Goal: Find specific page/section: Find specific page/section

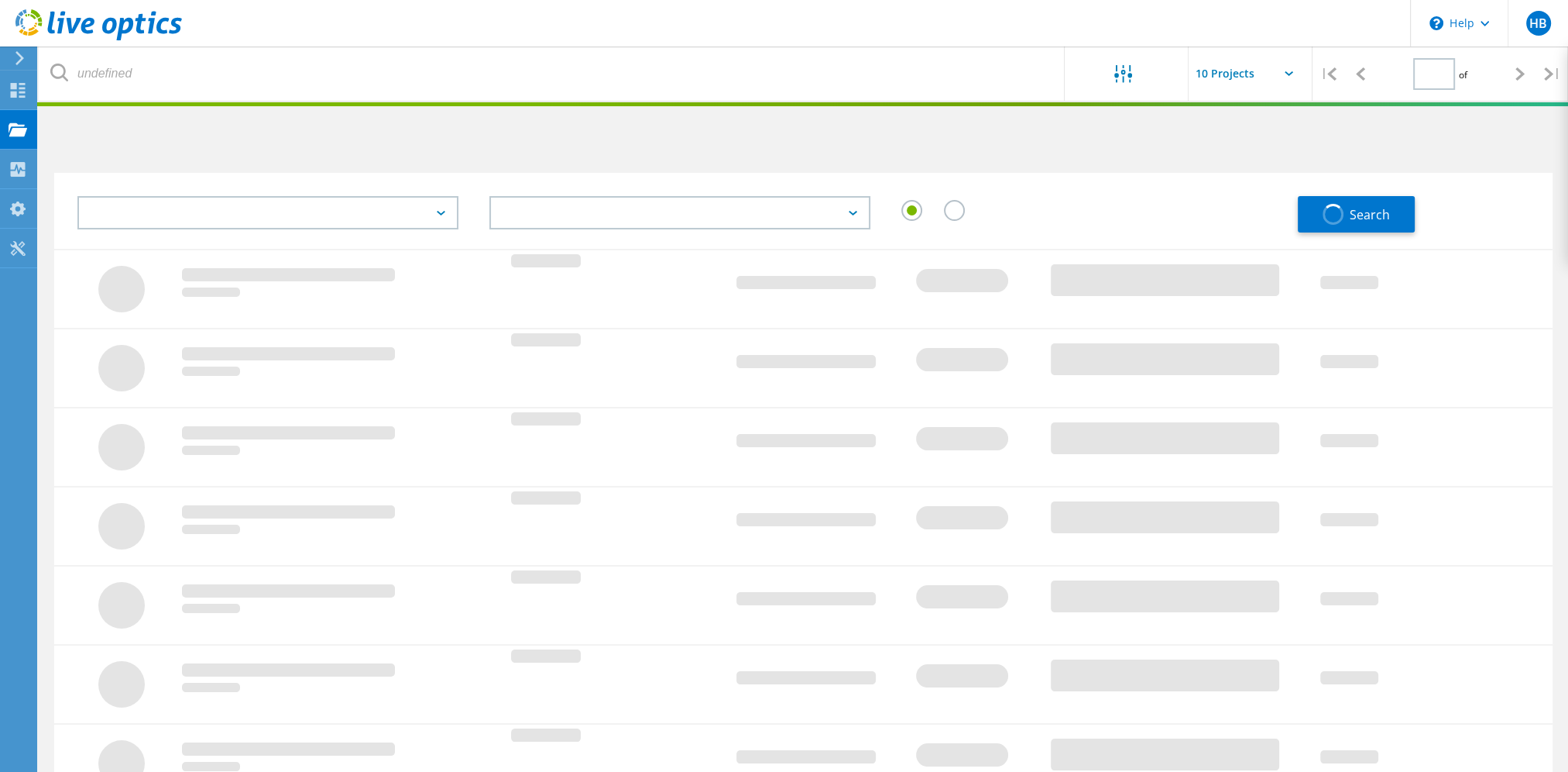
type input "1"
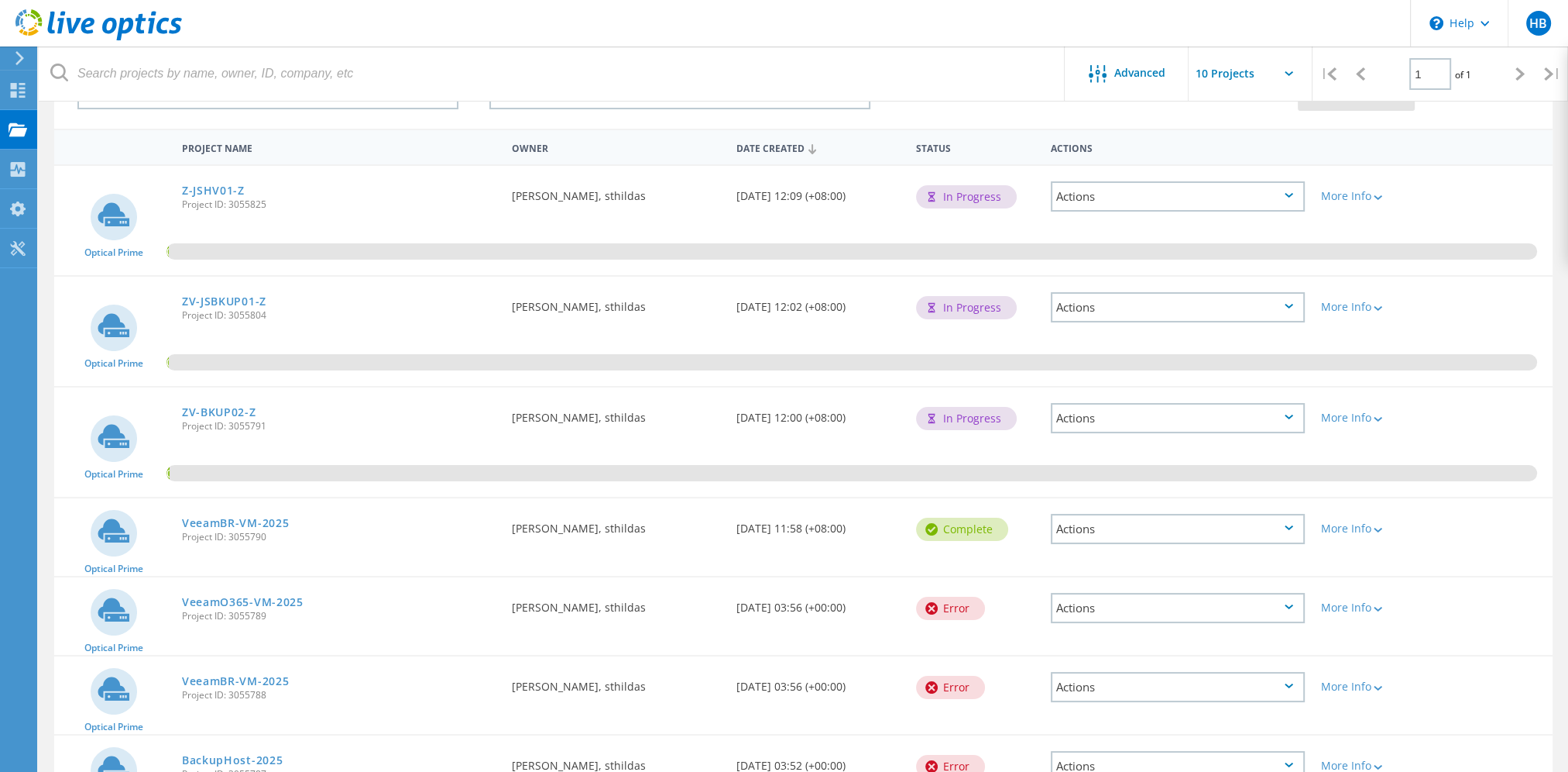
scroll to position [155, 0]
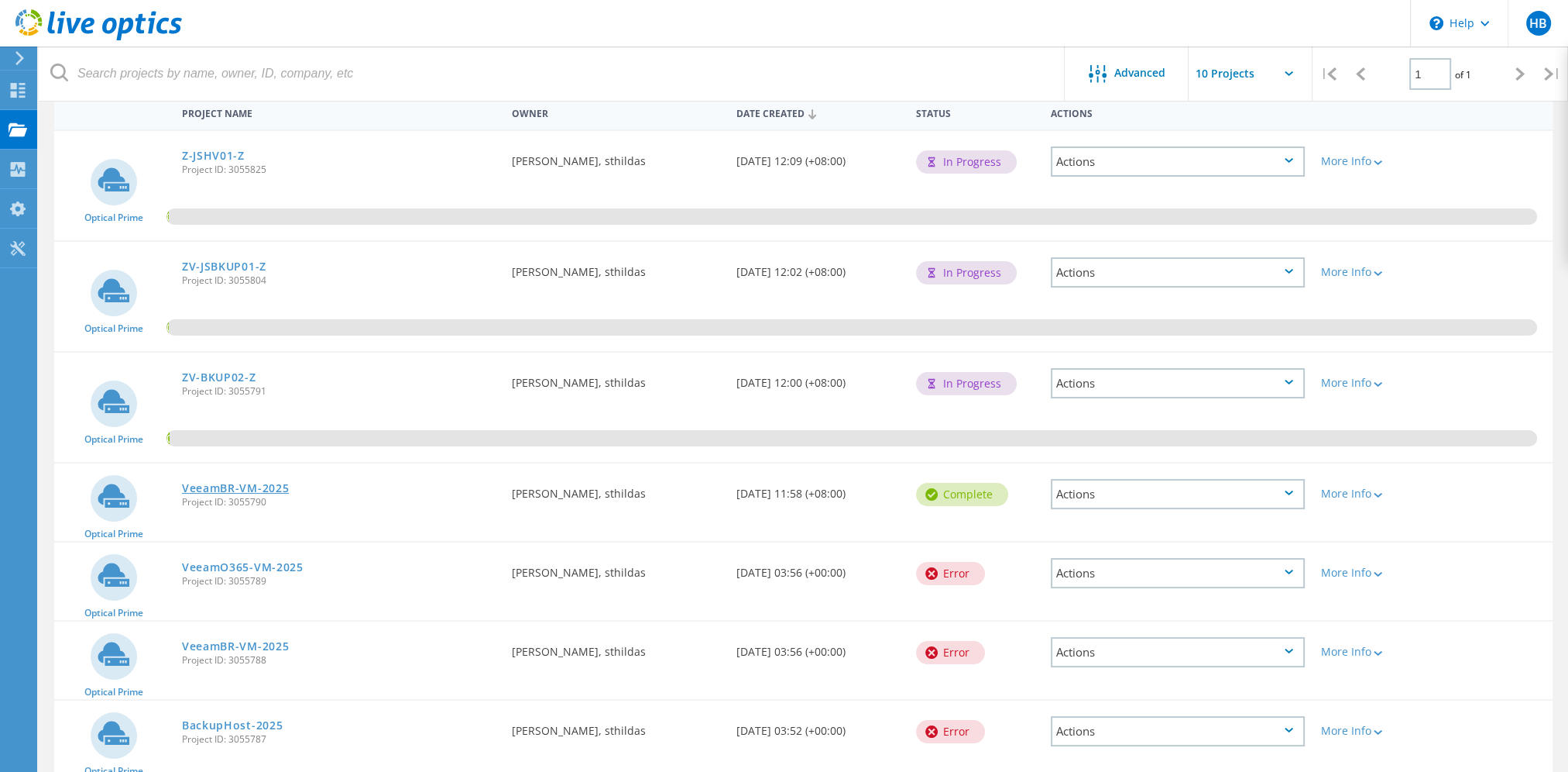
click at [259, 484] on link "VeeamBR-VM-2025" at bounding box center [236, 488] width 108 height 11
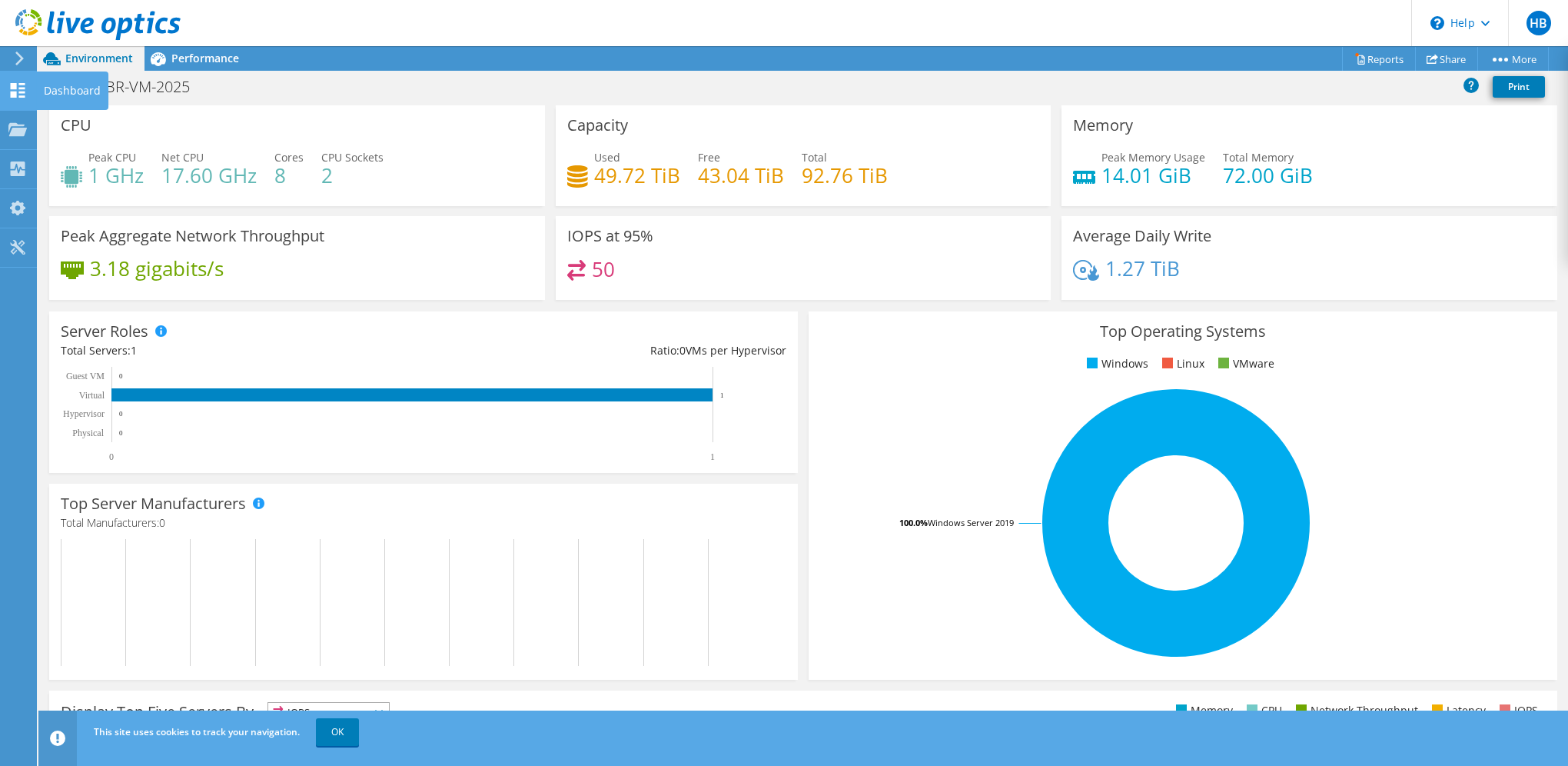
click at [16, 93] on use at bounding box center [19, 90] width 15 height 15
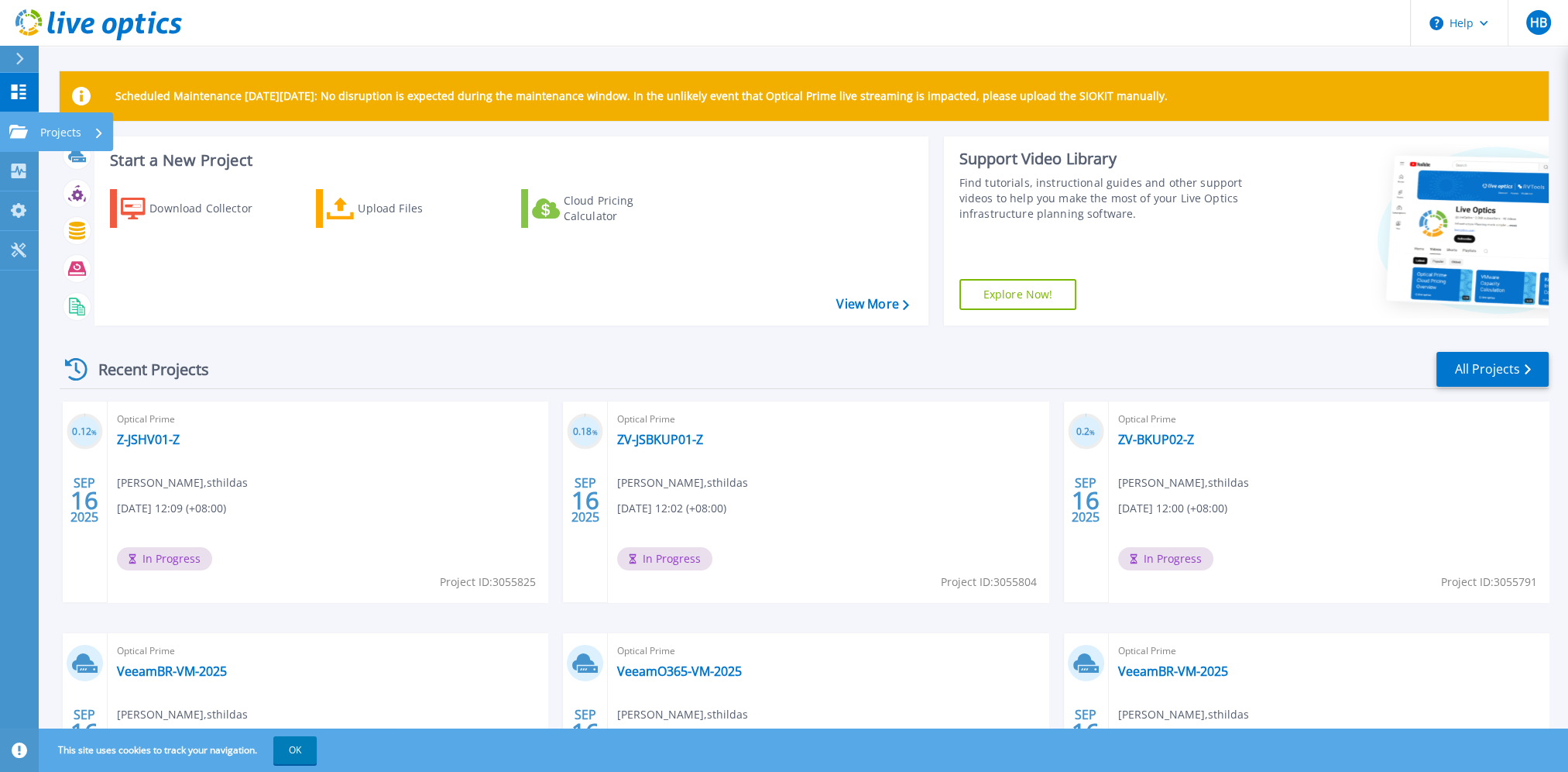
click at [86, 138] on div "Projects" at bounding box center [72, 132] width 64 height 40
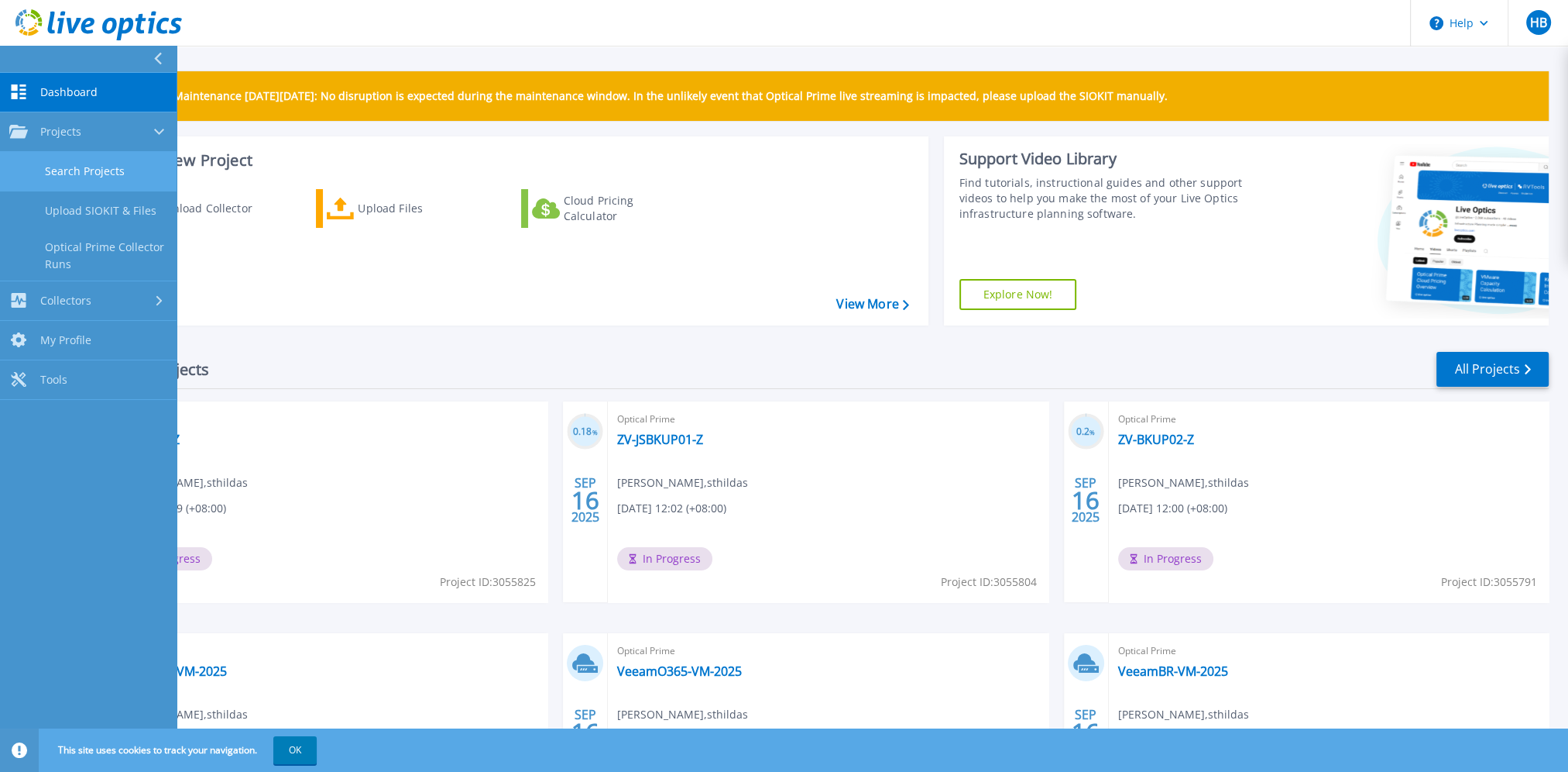
click at [56, 159] on link "Search Projects" at bounding box center [88, 171] width 177 height 39
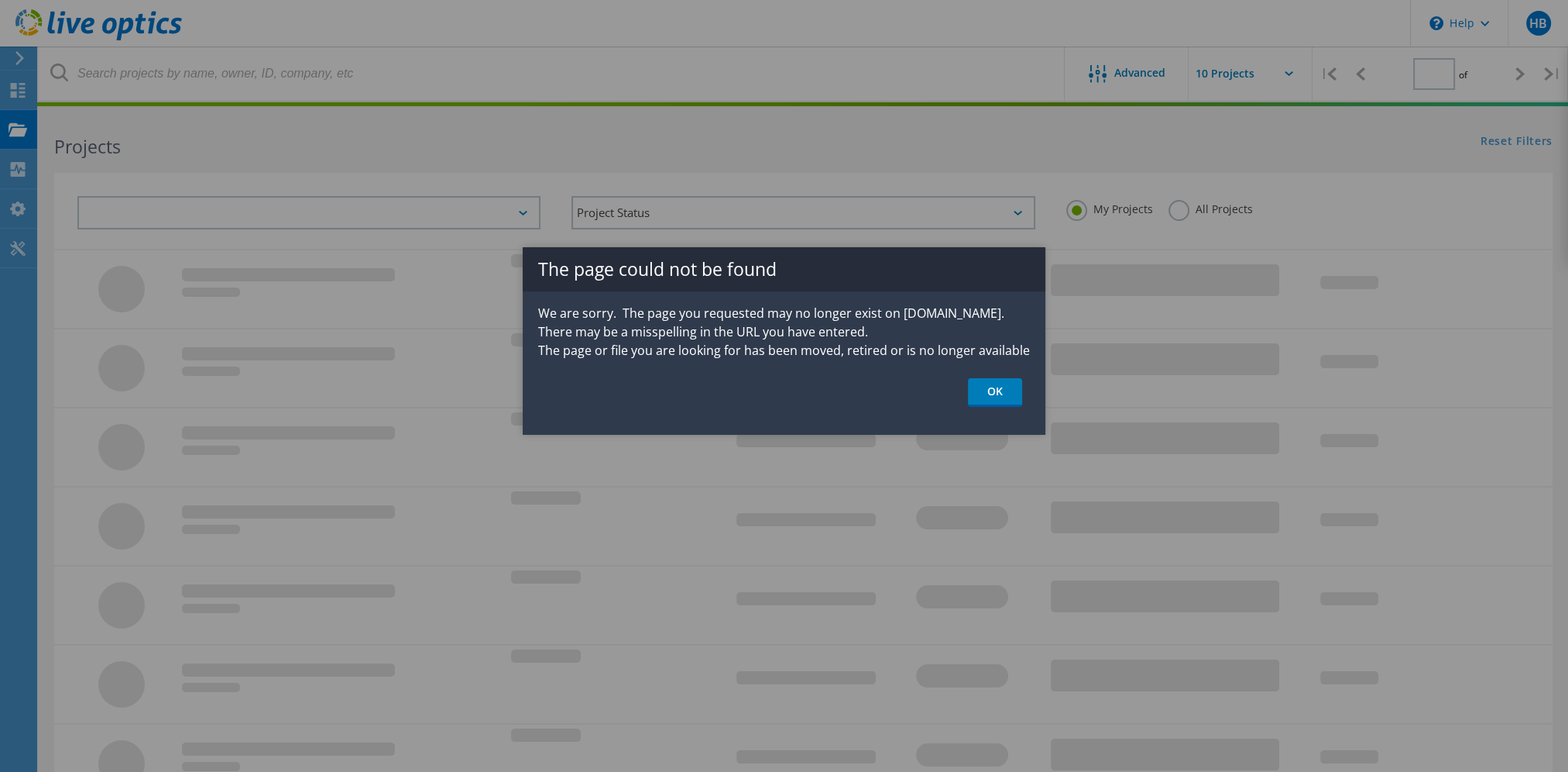
type input "1"
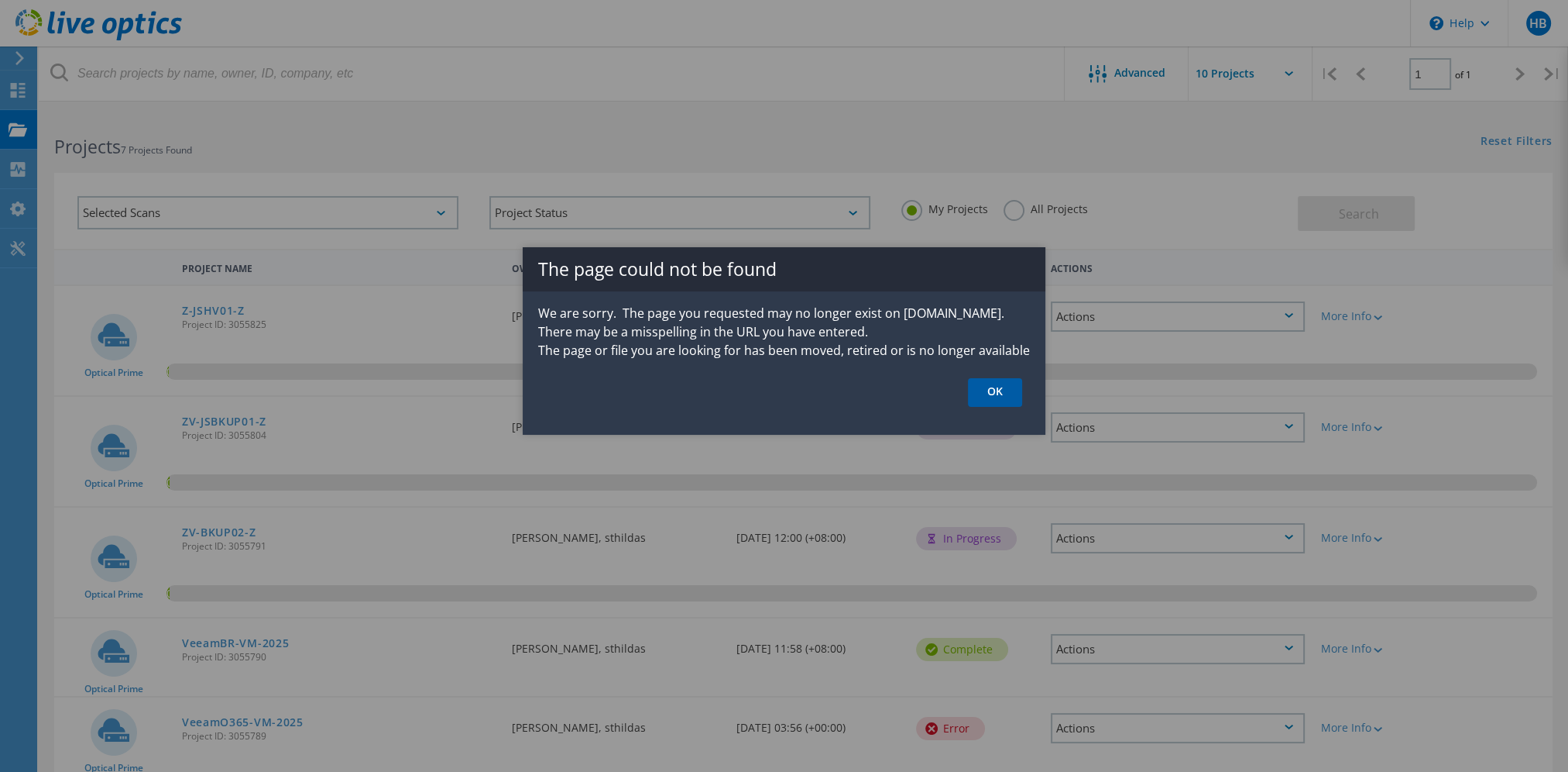
click at [986, 393] on link "OK" at bounding box center [995, 392] width 54 height 29
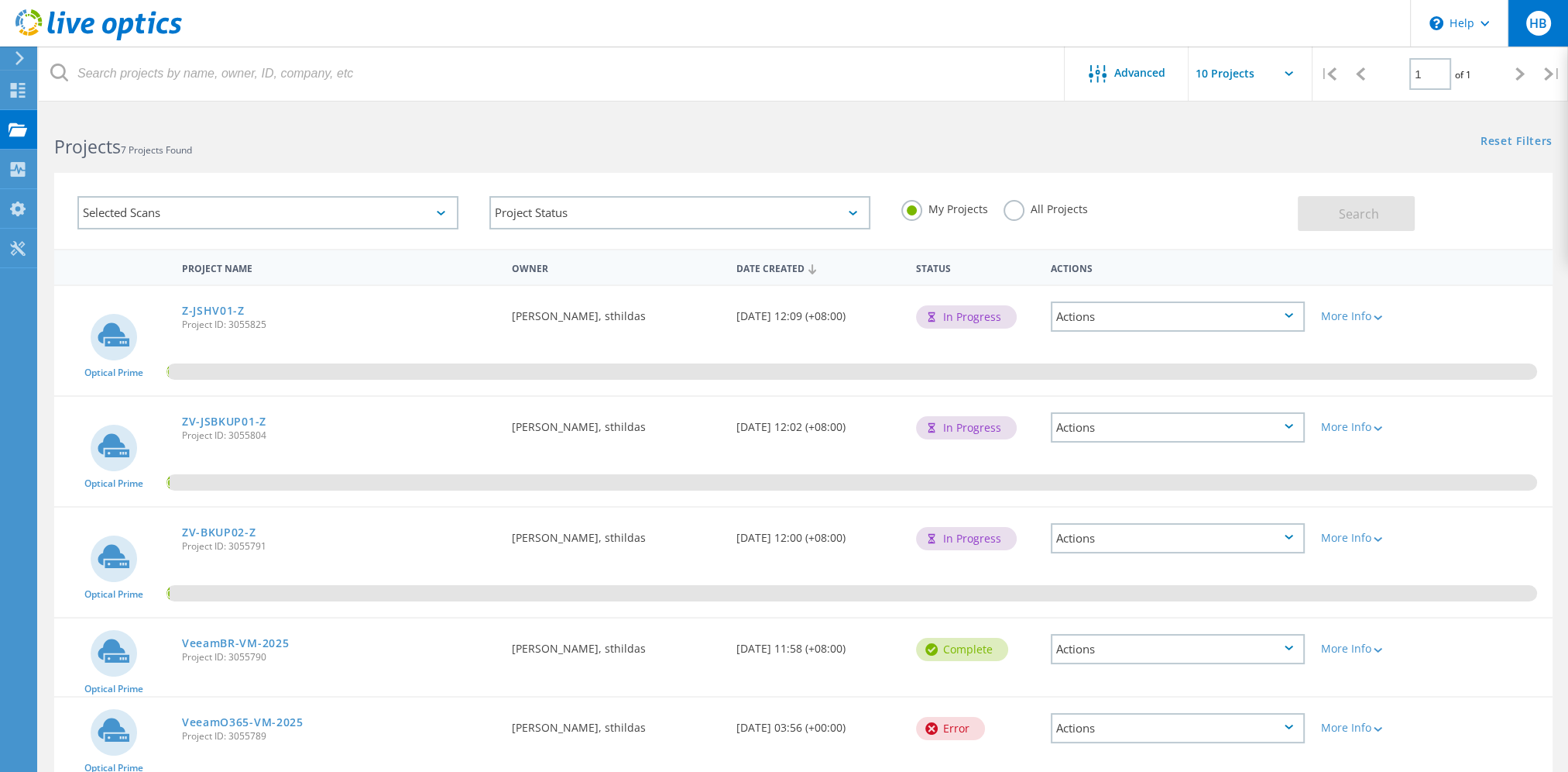
click at [1544, 12] on div "HB" at bounding box center [1539, 23] width 24 height 24
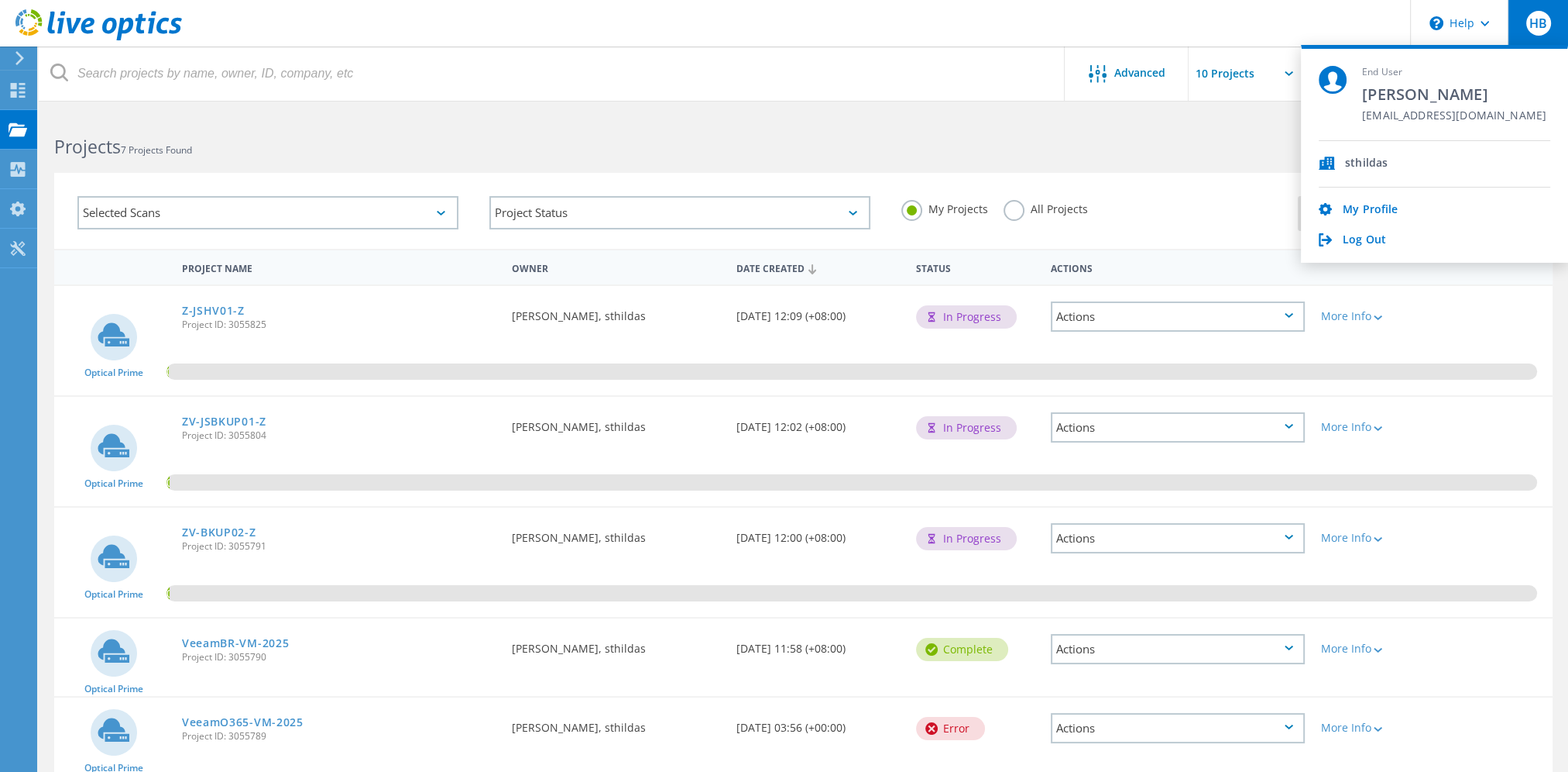
click at [1437, 121] on span "[EMAIL_ADDRESS][DOMAIN_NAME]" at bounding box center [1454, 117] width 184 height 15
click at [1432, 115] on span "[EMAIL_ADDRESS][DOMAIN_NAME]" at bounding box center [1454, 117] width 184 height 15
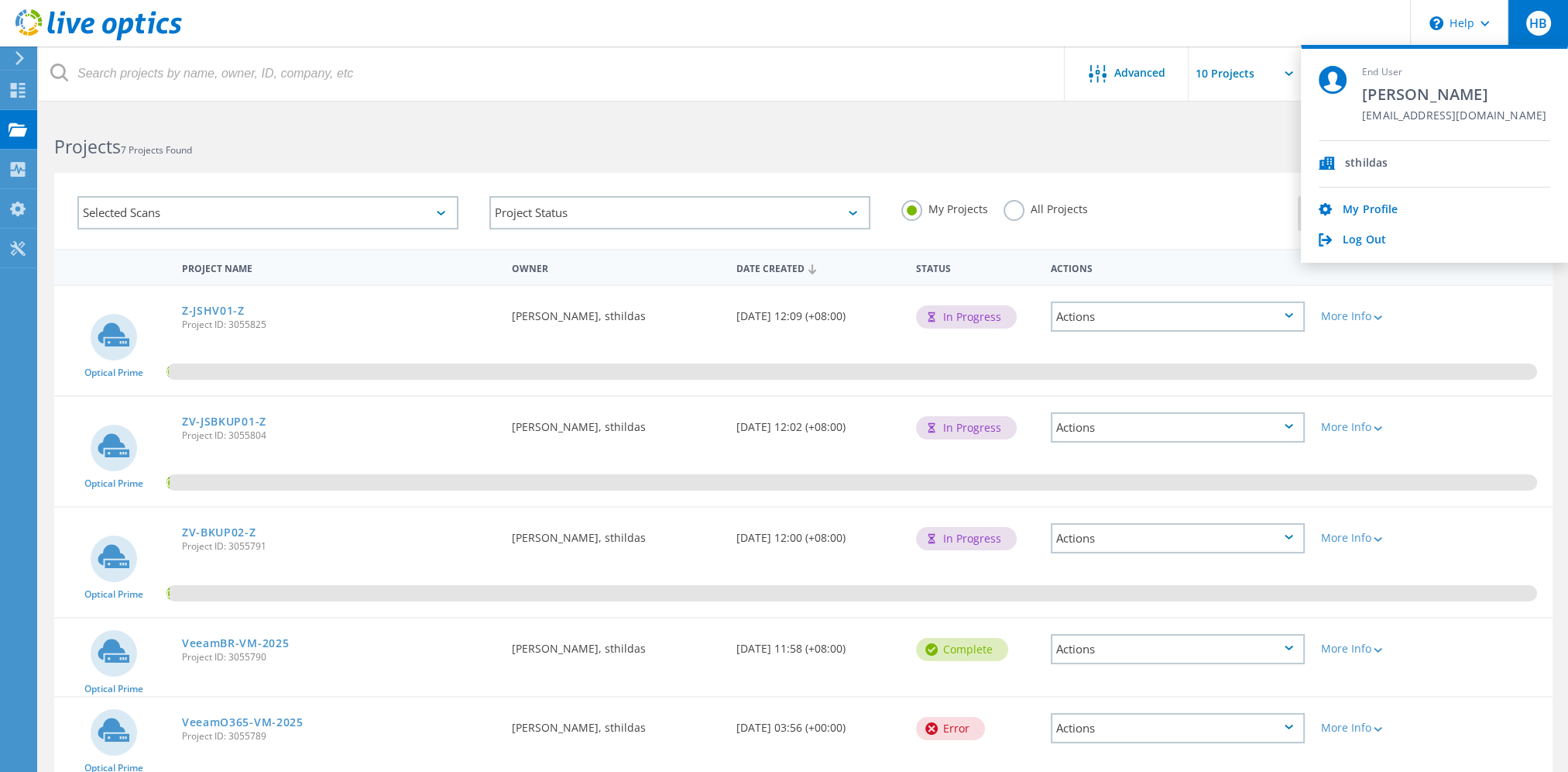
click at [1432, 115] on span "[EMAIL_ADDRESS][DOMAIN_NAME]" at bounding box center [1454, 117] width 184 height 15
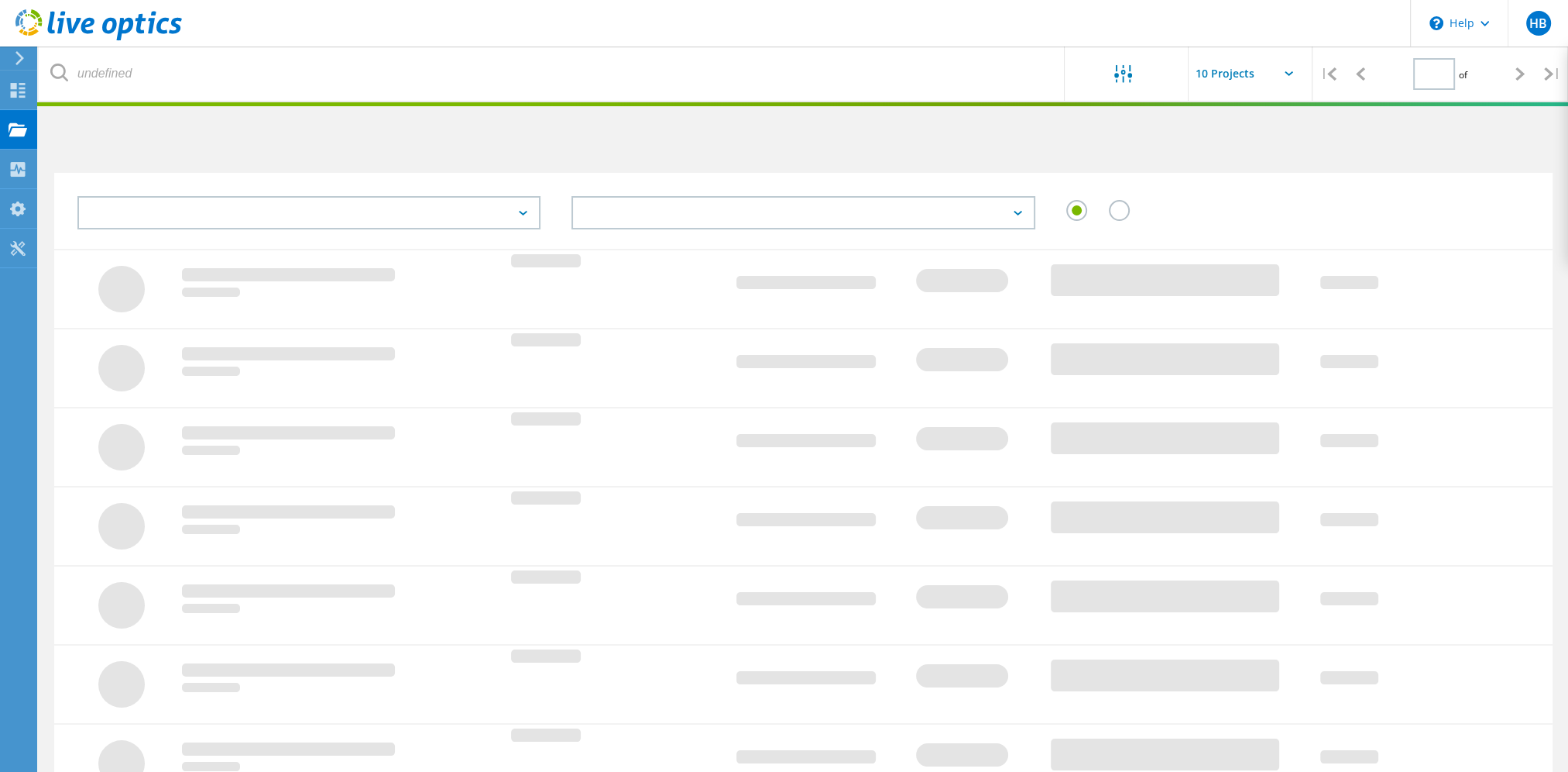
type input "1"
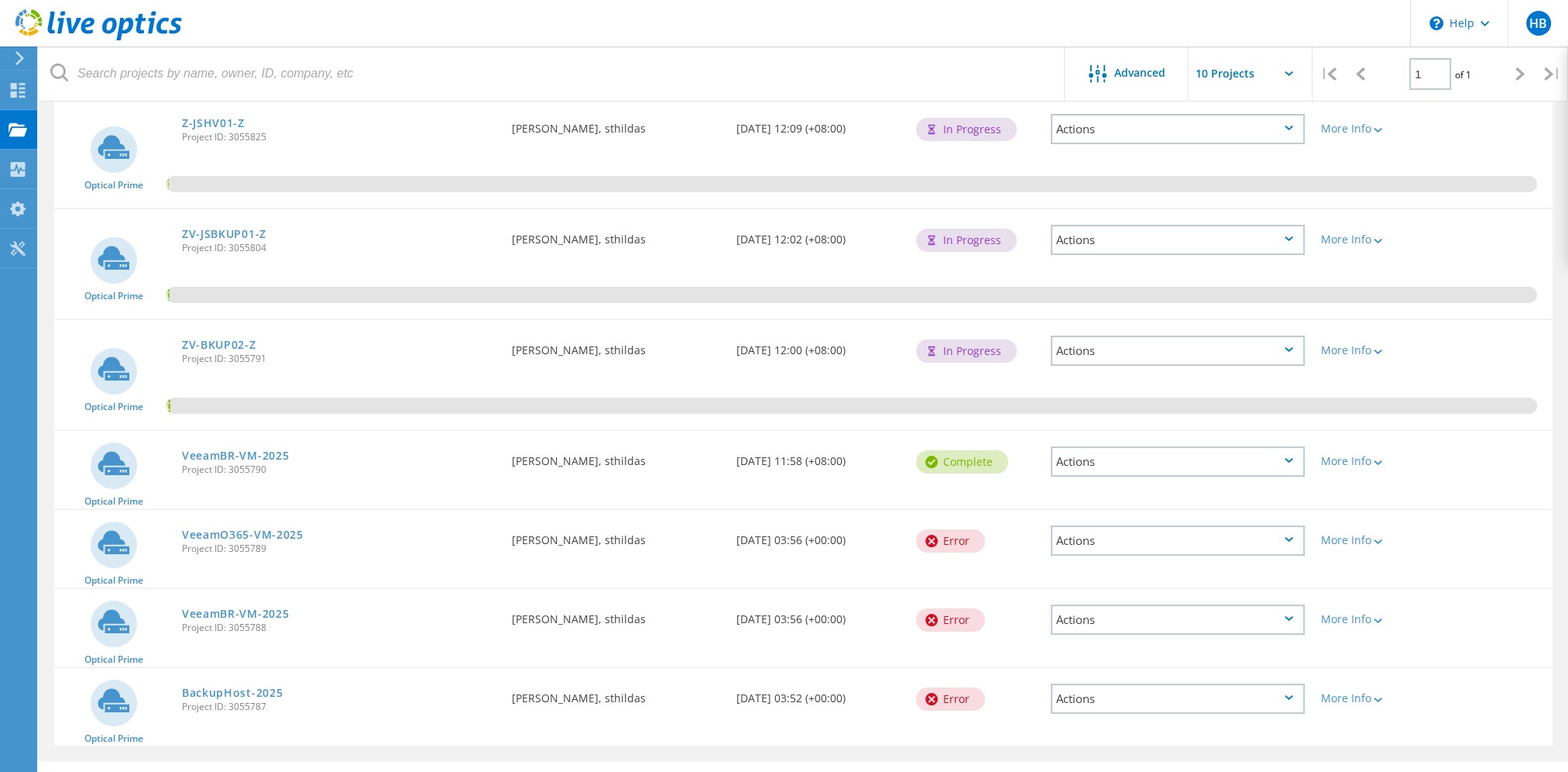
scroll to position [220, 0]
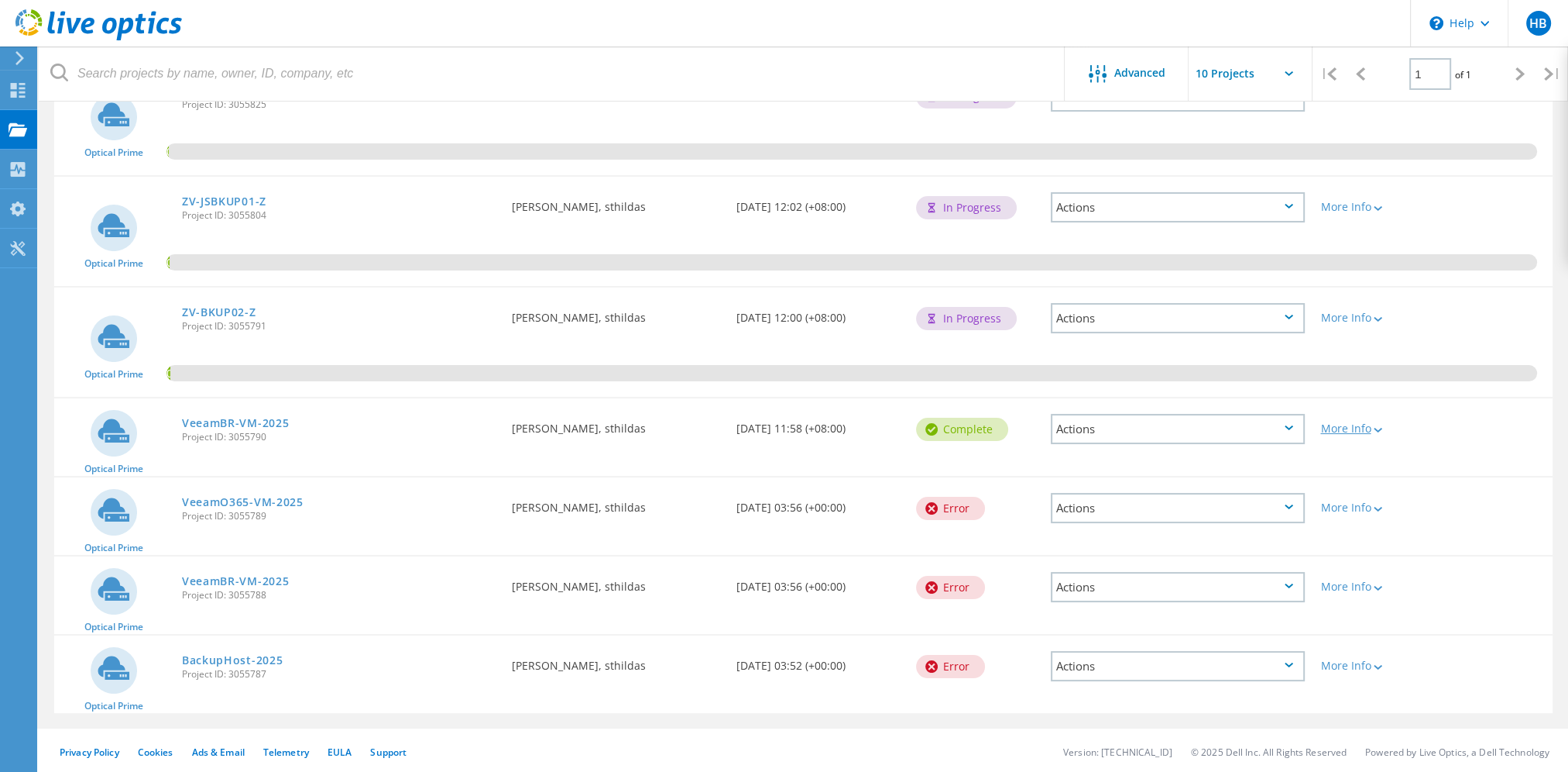
click at [1370, 426] on div "More Info" at bounding box center [1372, 429] width 105 height 11
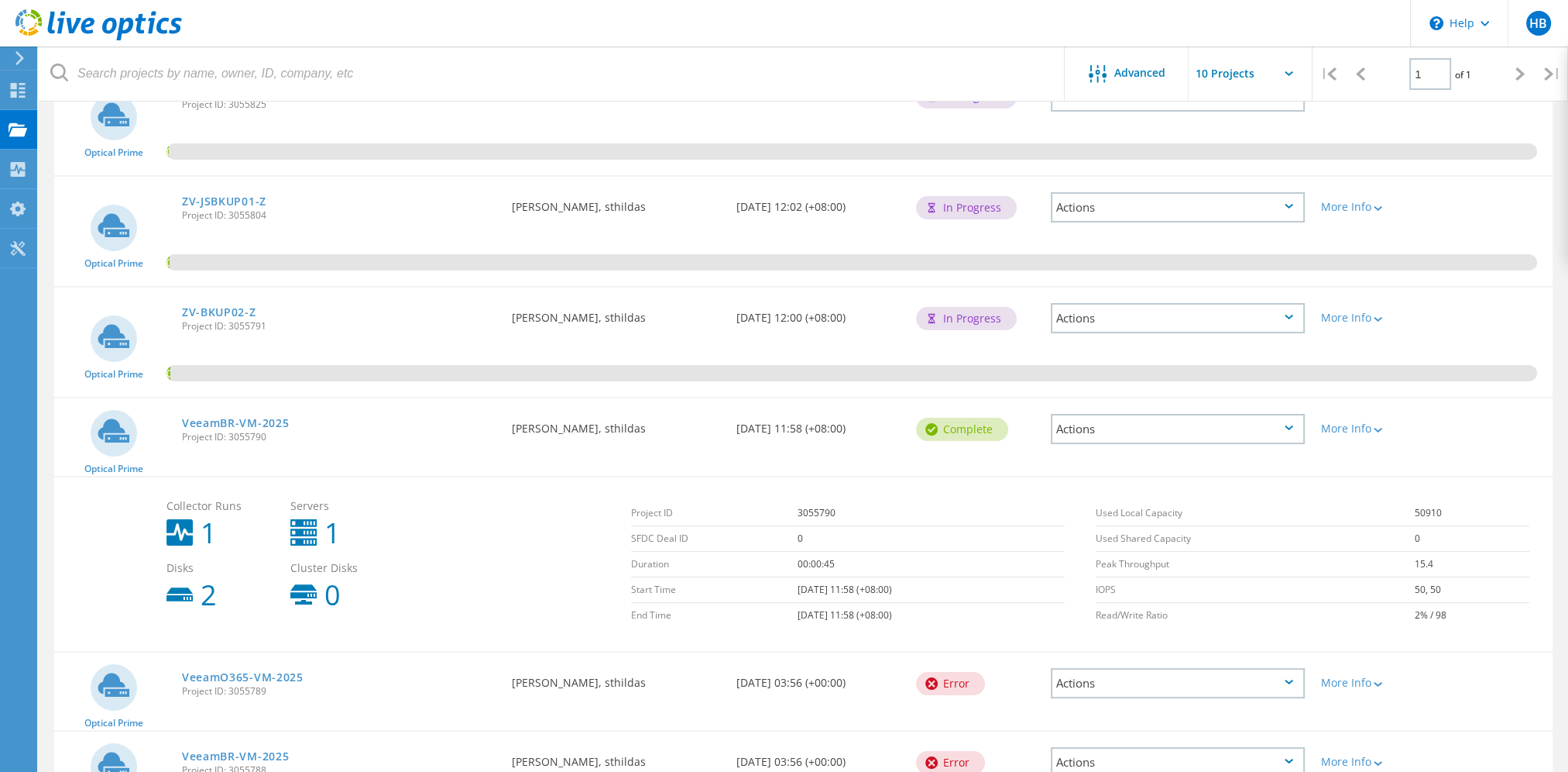
click at [798, 587] on td "[DATE] 11:58 (+08:00)" at bounding box center [932, 590] width 268 height 25
drag, startPoint x: 789, startPoint y: 587, endPoint x: 790, endPoint y: 614, distance: 27.0
click at [798, 614] on td "[DATE] 11:58 (+08:00)" at bounding box center [932, 615] width 268 height 25
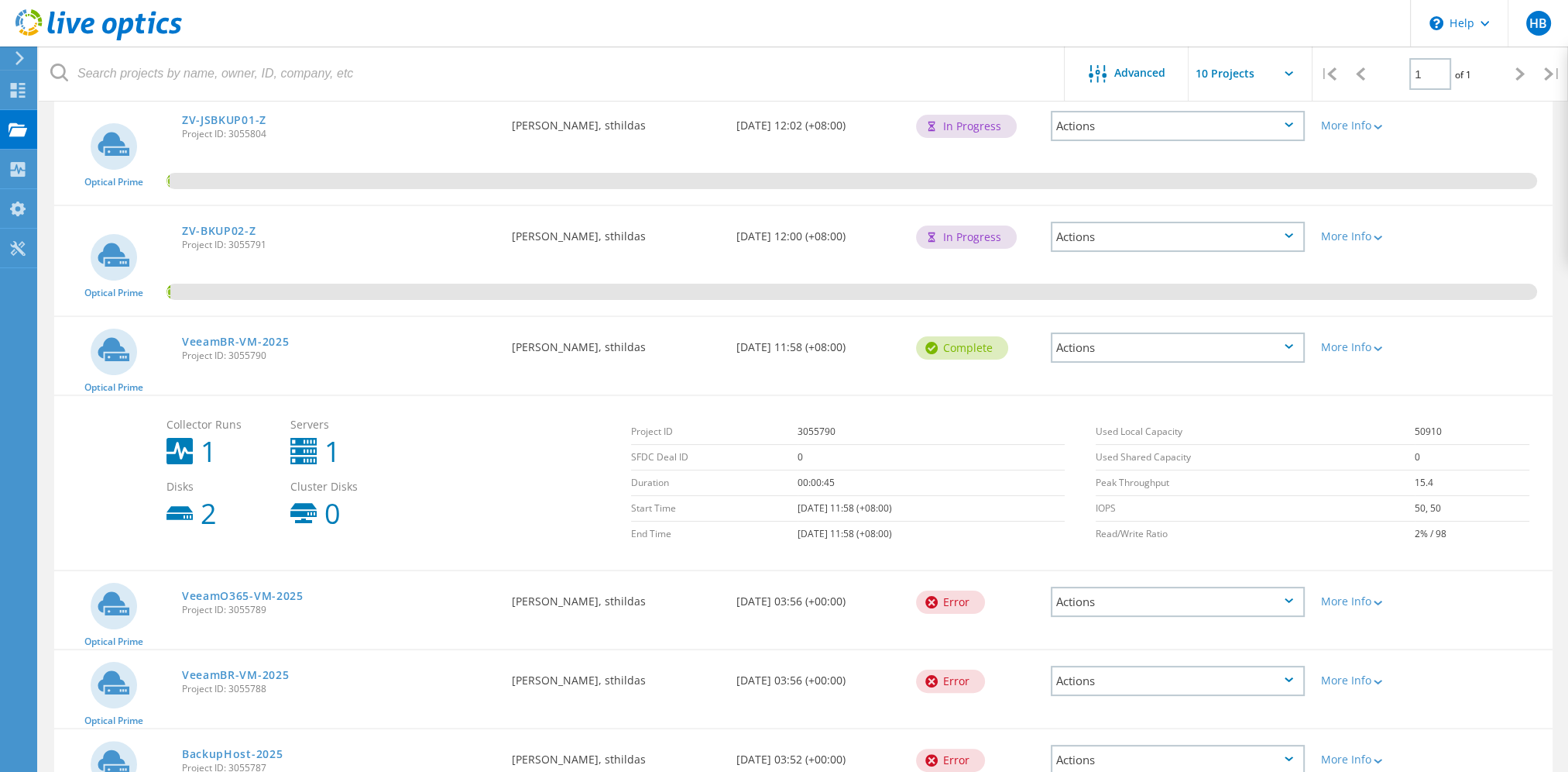
scroll to position [394, 0]
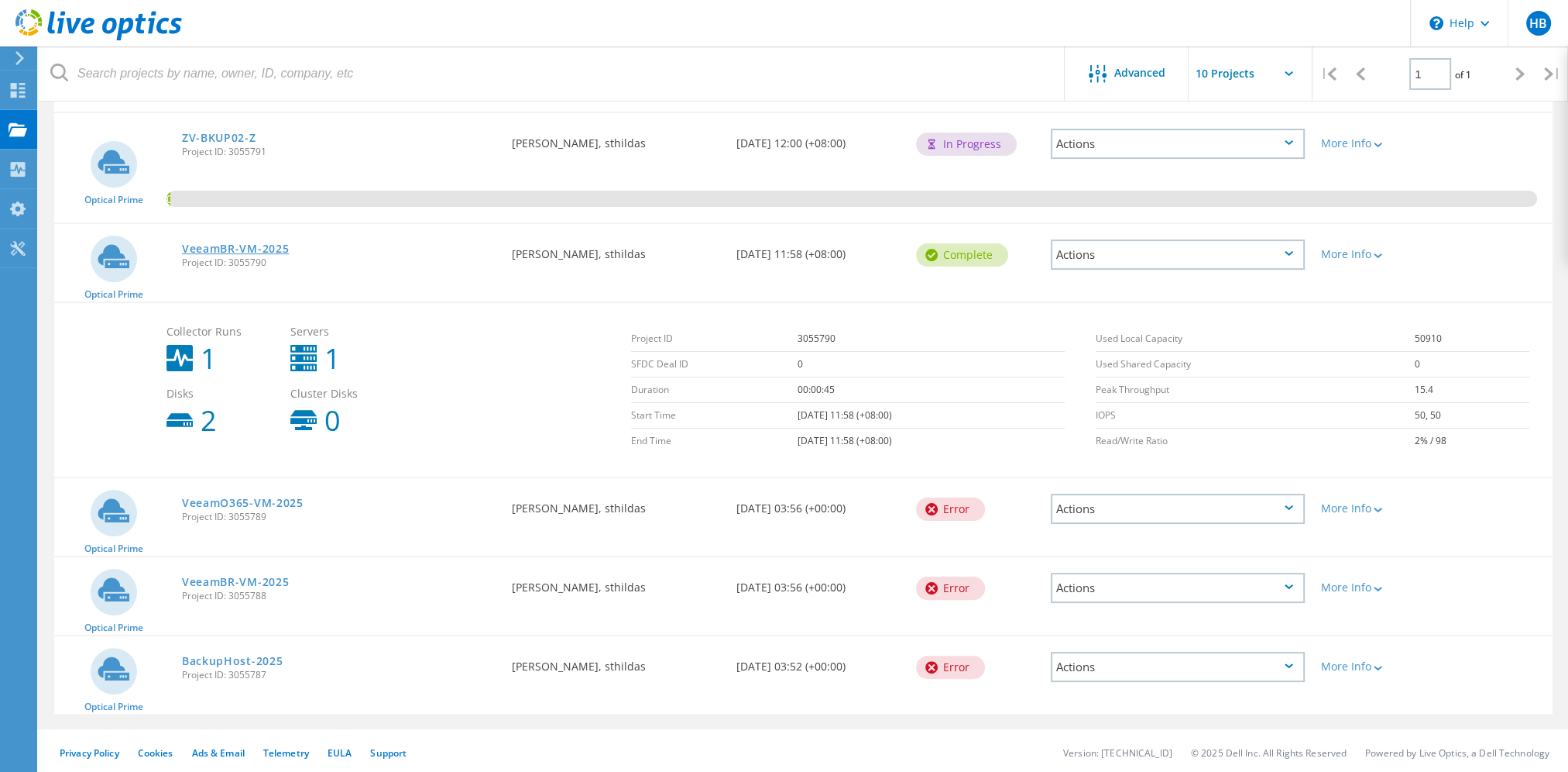
click at [217, 243] on link "VeeamBR-VM-2025" at bounding box center [236, 249] width 108 height 11
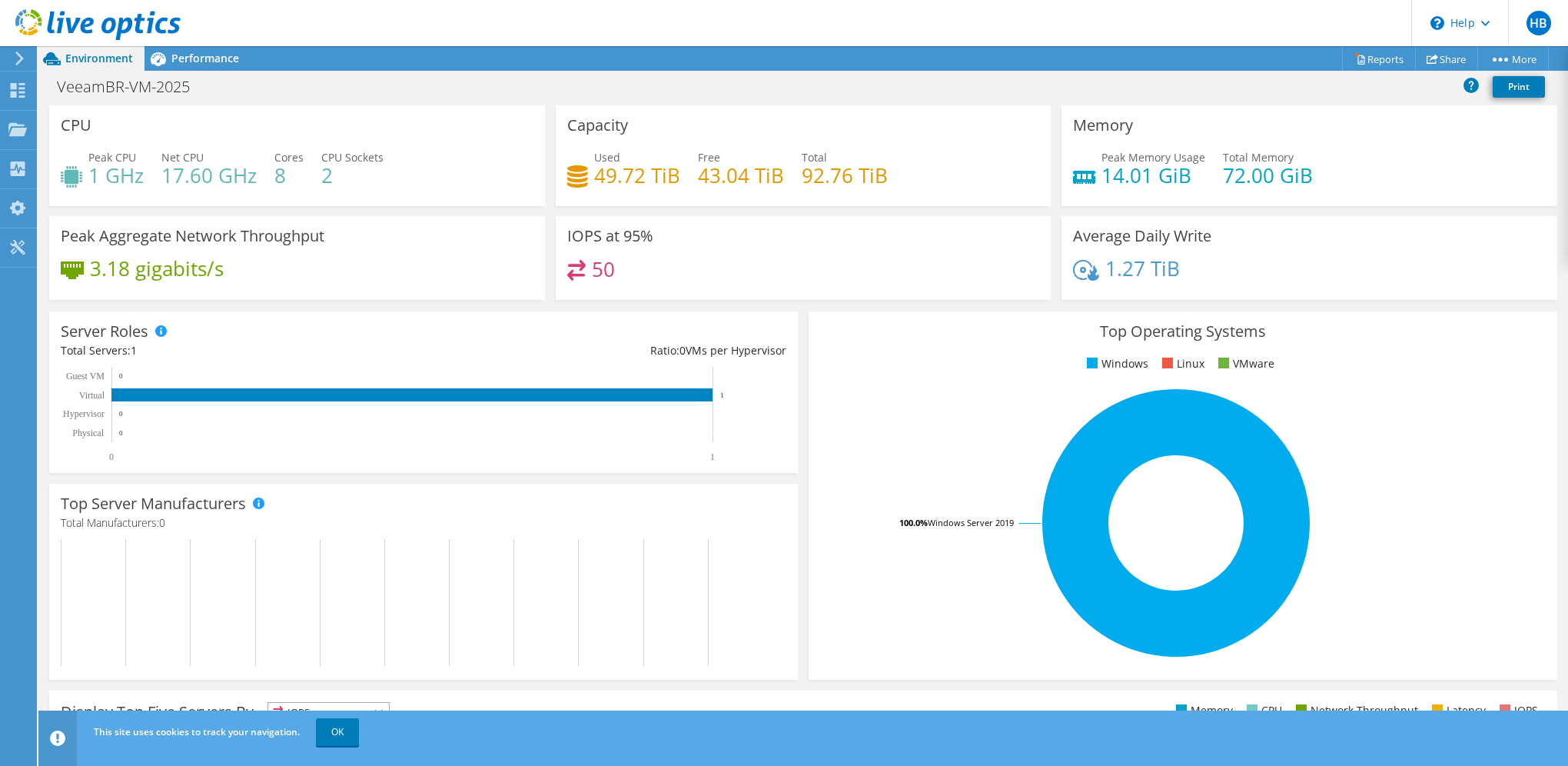
scroll to position [77, 0]
